Goal: Task Accomplishment & Management: Manage account settings

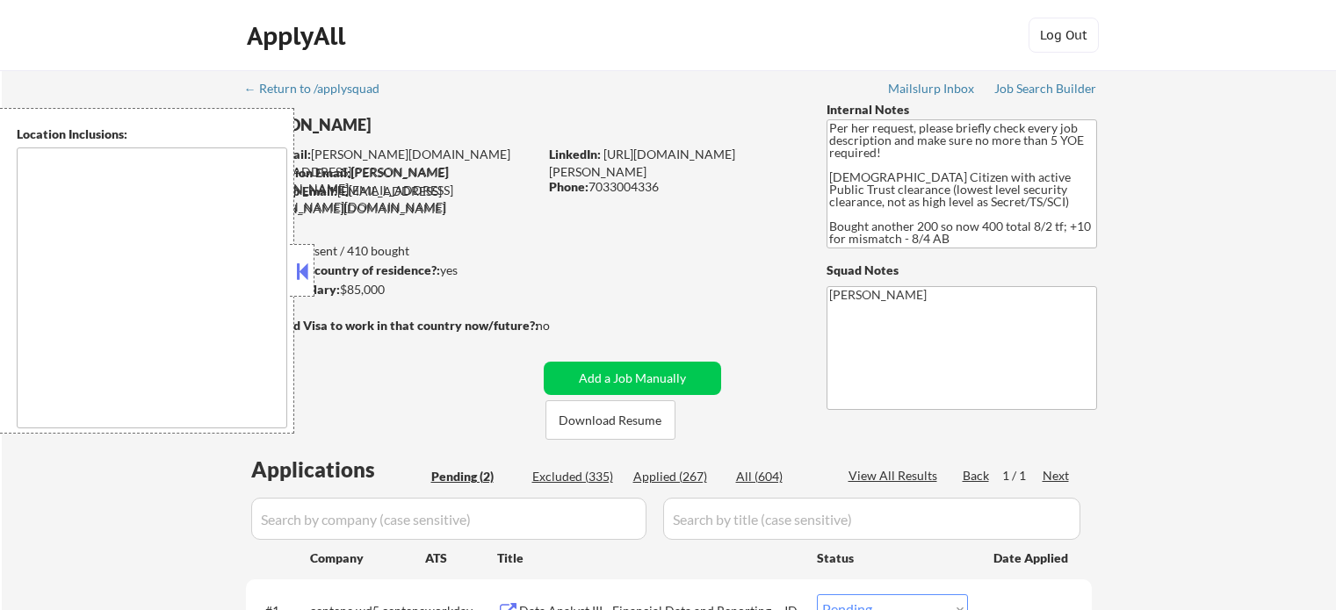
select select ""pending""
type textarea "[GEOGRAPHIC_DATA], [GEOGRAPHIC_DATA] [GEOGRAPHIC_DATA], [GEOGRAPHIC_DATA] [GEOG…"
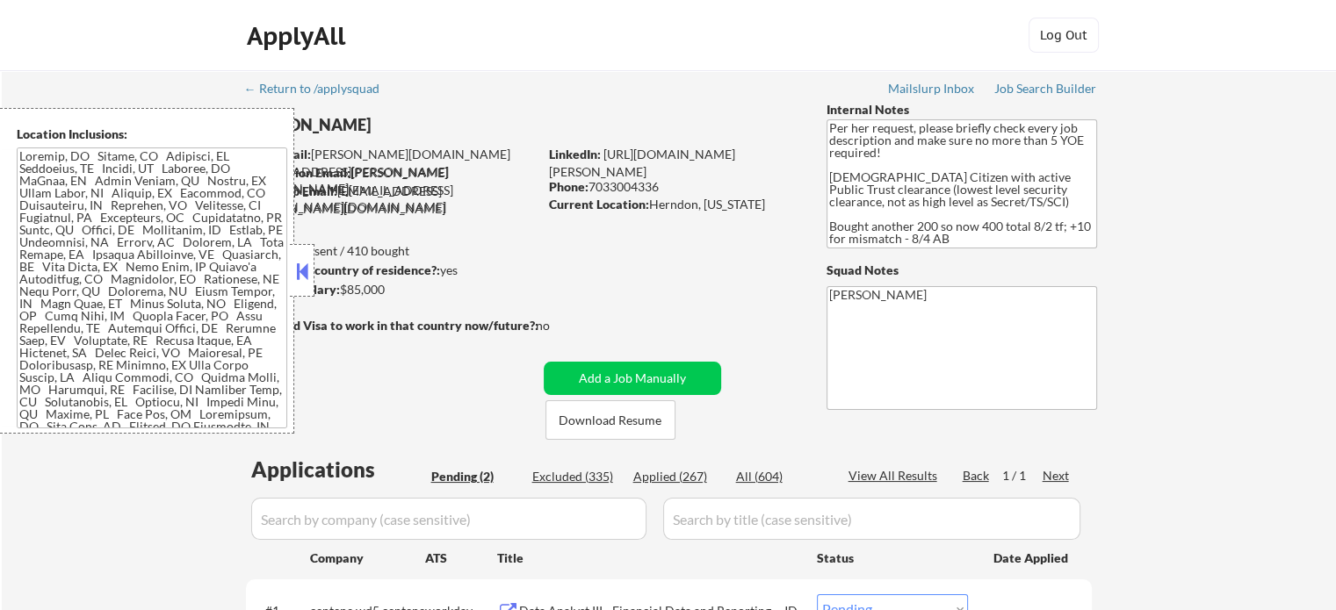
click at [302, 271] on button at bounding box center [301, 271] width 19 height 26
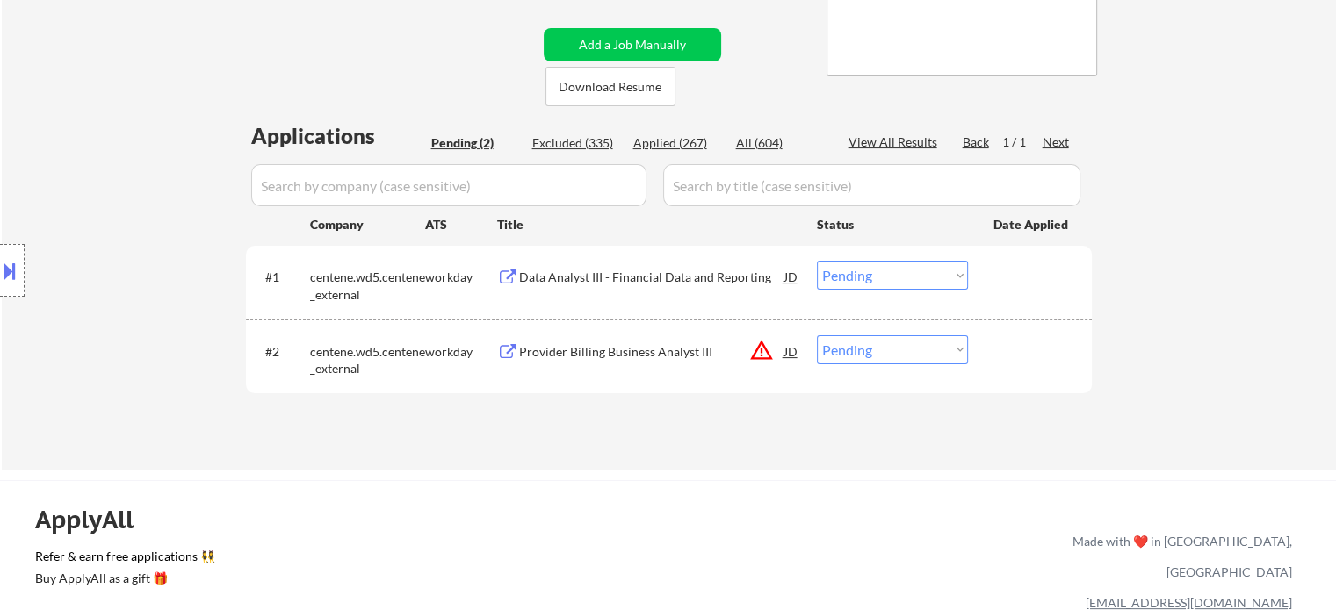
scroll to position [351, 0]
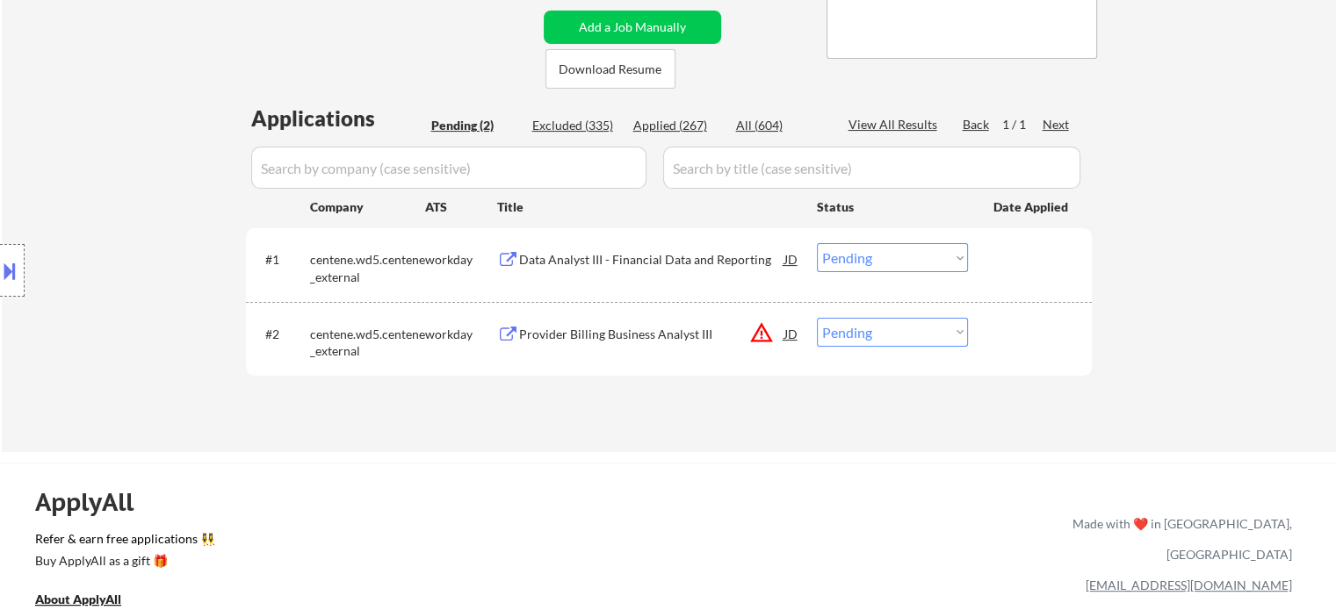
click at [763, 336] on button "warning_amber" at bounding box center [761, 333] width 25 height 25
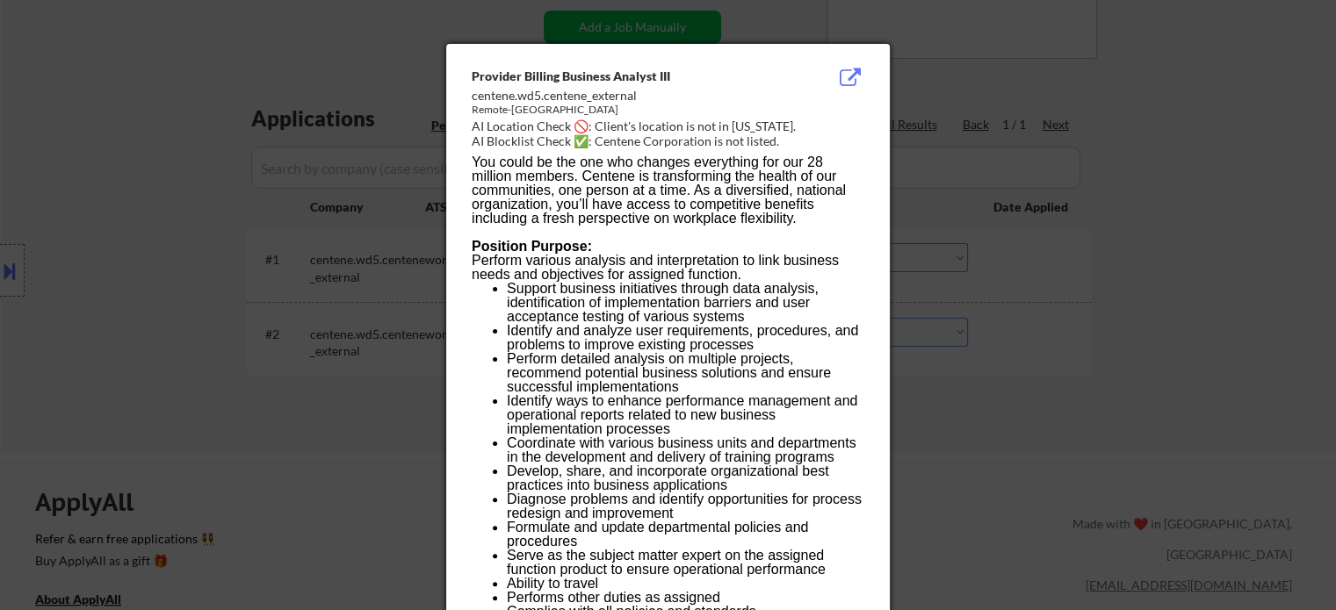
click at [1109, 184] on div at bounding box center [668, 305] width 1336 height 610
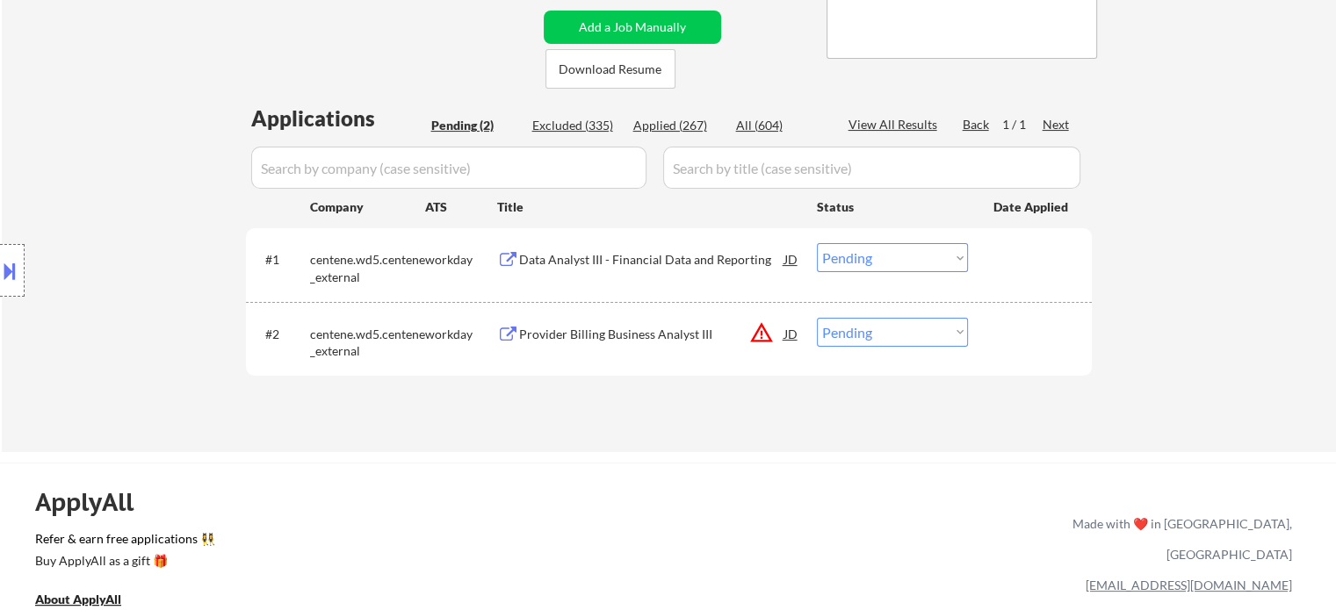
click at [0, 278] on button at bounding box center [9, 270] width 19 height 29
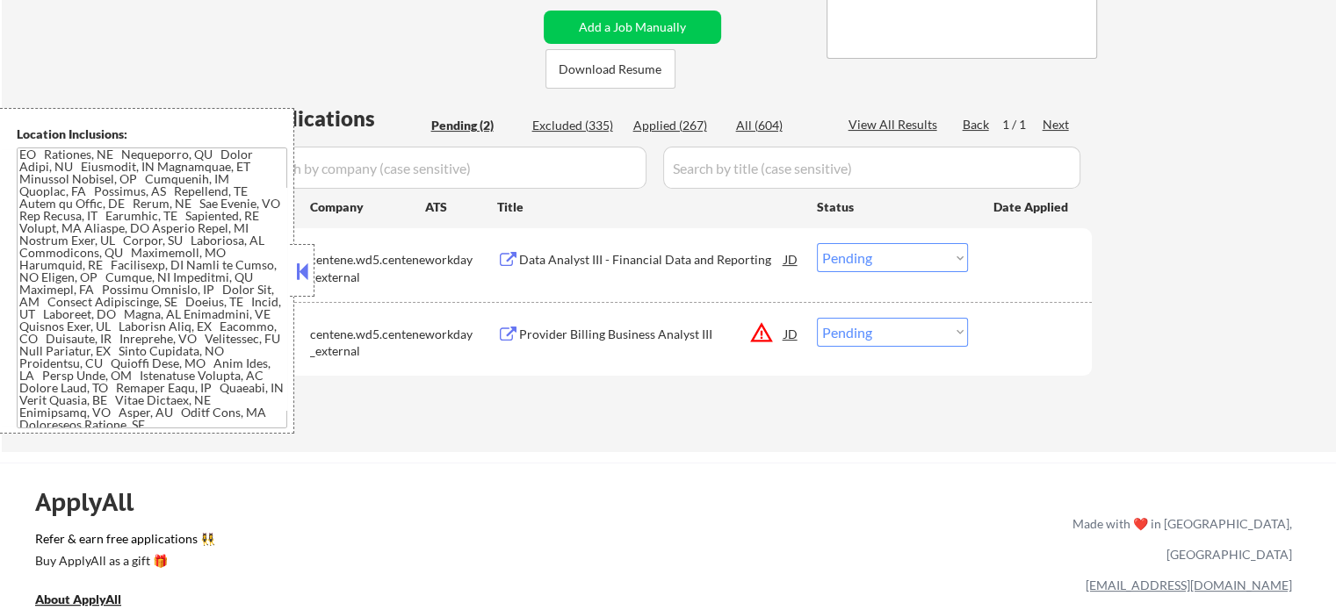
scroll to position [437, 0]
click at [886, 330] on select "Choose an option... Pending Applied Excluded (Questions) Excluded (Expired) Exc…" at bounding box center [892, 332] width 151 height 29
select select ""excluded__location_""
click at [817, 318] on select "Choose an option... Pending Applied Excluded (Questions) Excluded (Expired) Exc…" at bounding box center [892, 332] width 151 height 29
click at [603, 261] on div "Data Analyst III - Financial Data and Reporting" at bounding box center [651, 260] width 265 height 18
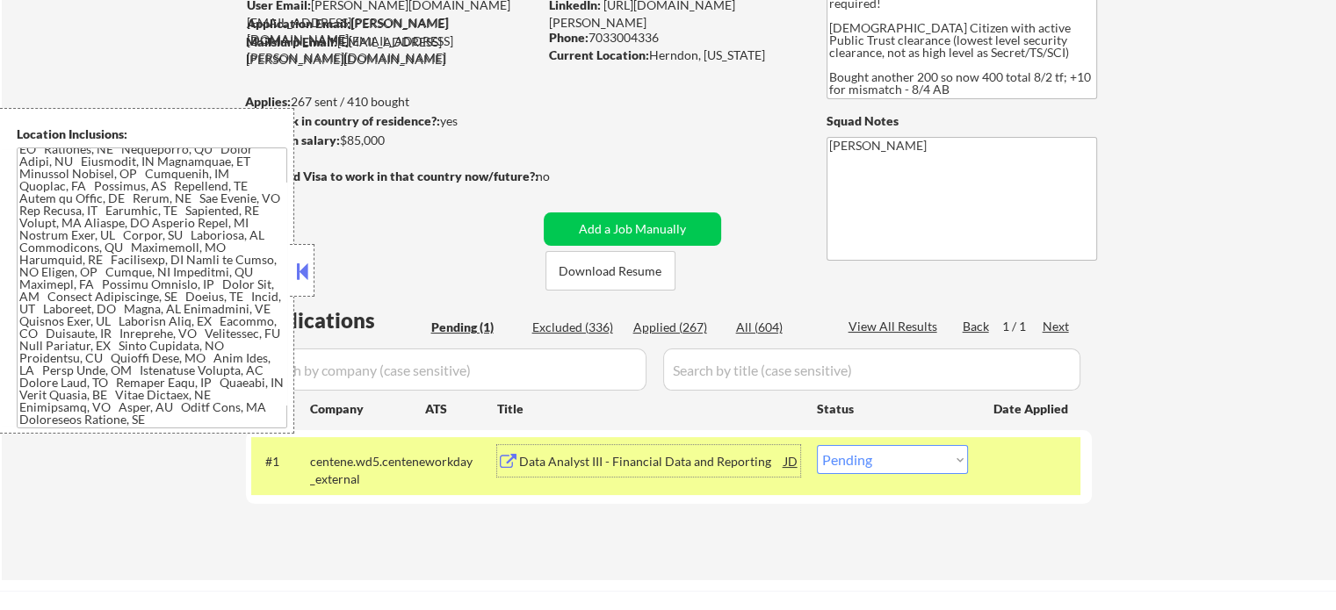
scroll to position [263, 0]
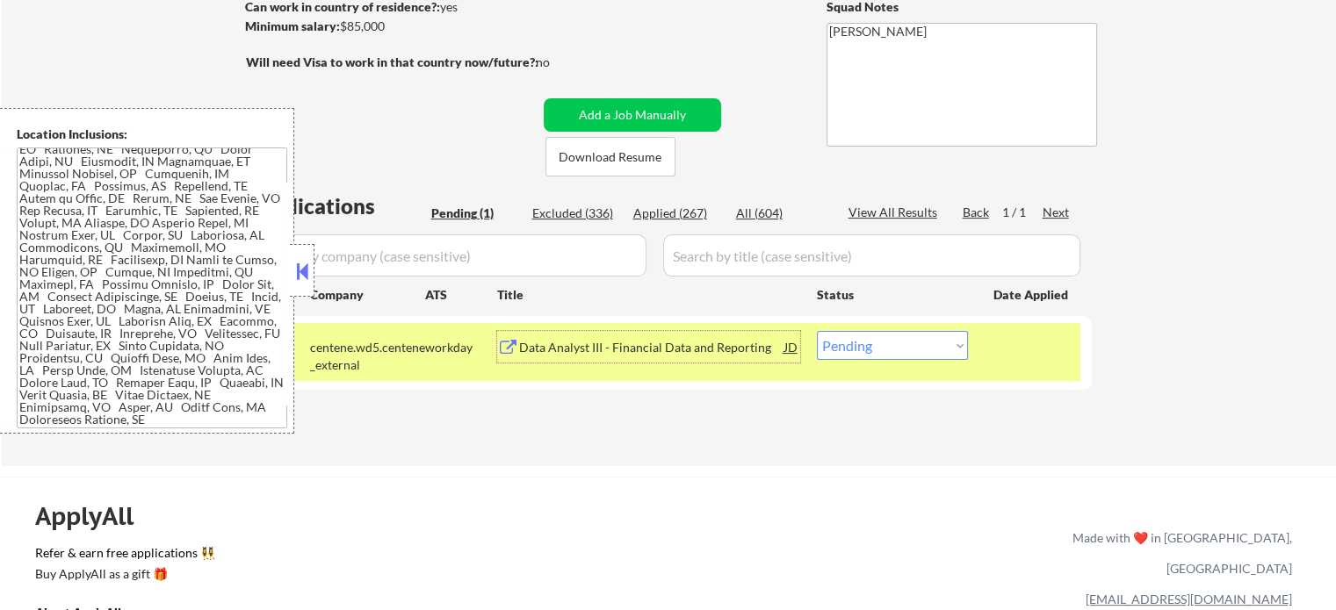
click at [949, 344] on select "Choose an option... Pending Applied Excluded (Questions) Excluded (Expired) Exc…" at bounding box center [892, 345] width 151 height 29
select select ""excluded__location_""
click at [817, 331] on select "Choose an option... Pending Applied Excluded (Questions) Excluded (Expired) Exc…" at bounding box center [892, 345] width 151 height 29
click at [305, 270] on button at bounding box center [301, 271] width 19 height 26
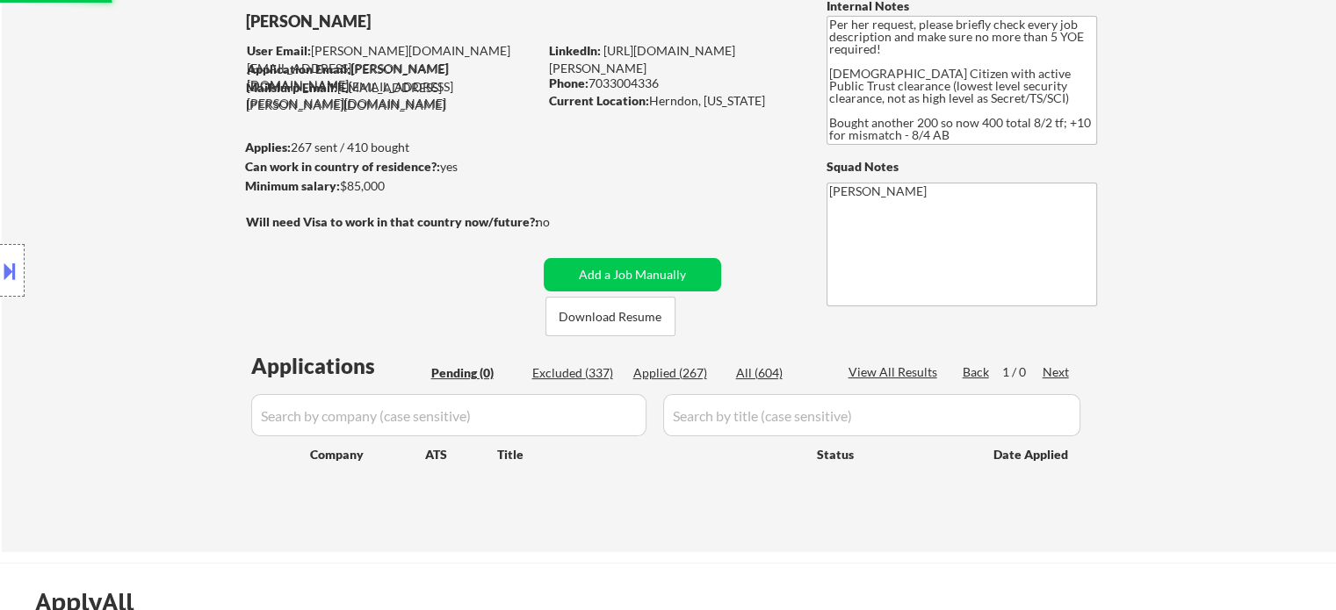
scroll to position [0, 0]
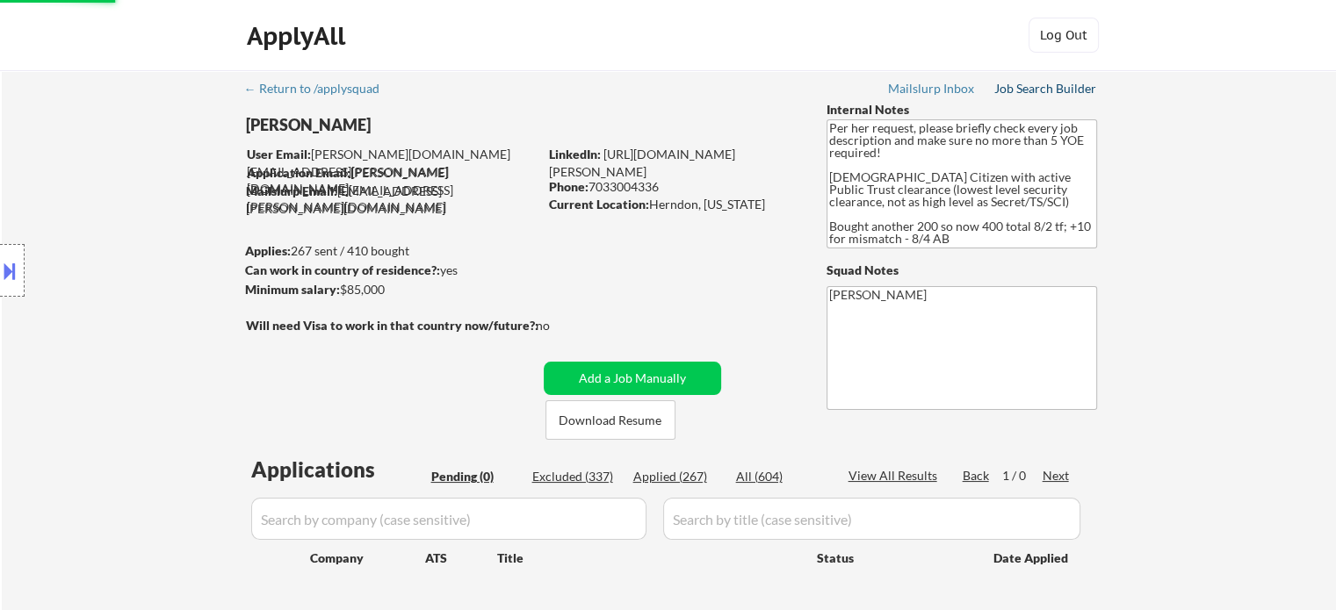
click at [1057, 87] on div "Job Search Builder" at bounding box center [1045, 89] width 103 height 12
click at [92, 123] on div "Location Inclusions:" at bounding box center [157, 271] width 314 height 326
drag, startPoint x: 113, startPoint y: 198, endPoint x: 350, endPoint y: 206, distance: 237.3
click at [113, 198] on div "Location Inclusions:" at bounding box center [157, 271] width 314 height 326
